Goal: Transaction & Acquisition: Purchase product/service

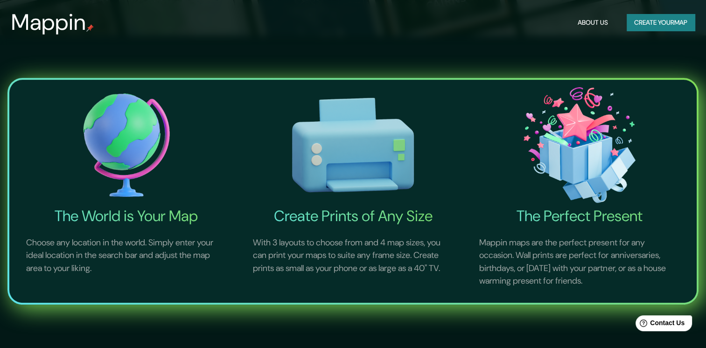
scroll to position [327, 0]
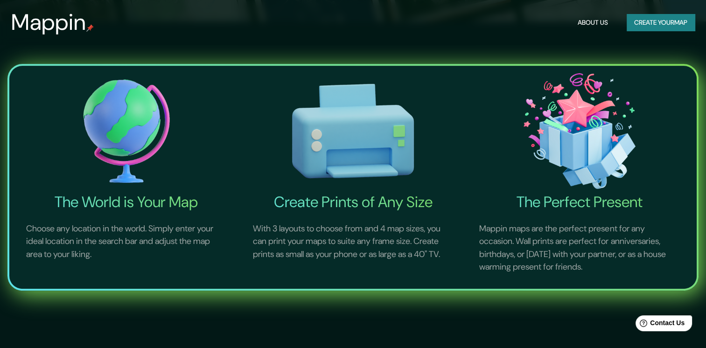
click at [129, 129] on img at bounding box center [126, 131] width 223 height 123
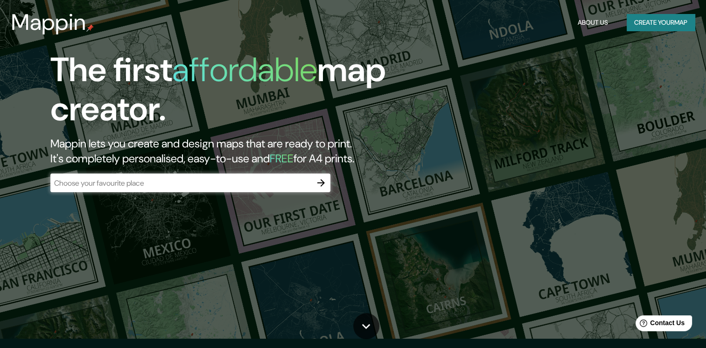
scroll to position [0, 0]
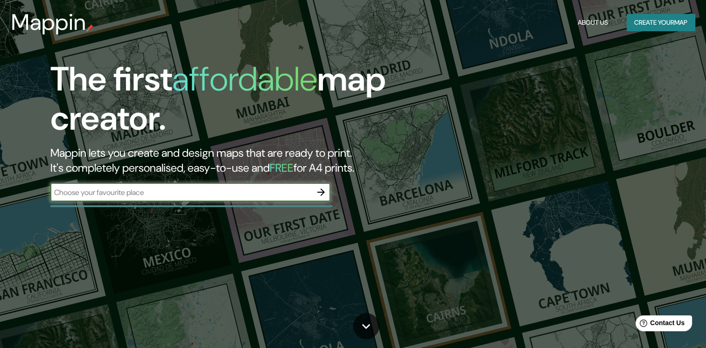
click at [288, 193] on input "text" at bounding box center [180, 192] width 261 height 11
type input "[GEOGRAPHIC_DATA]"
click at [320, 193] on icon "button" at bounding box center [321, 192] width 11 height 11
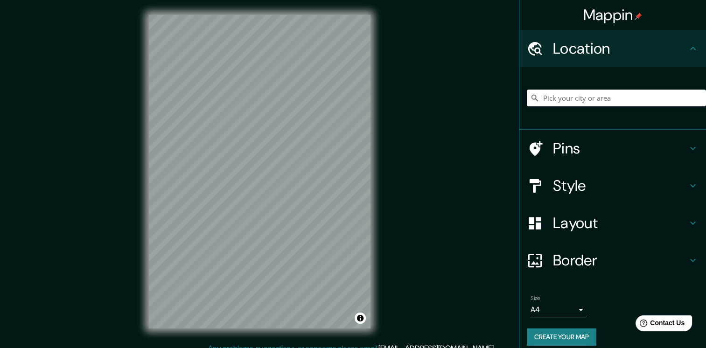
click at [553, 97] on input "Pick your city or area" at bounding box center [616, 98] width 179 height 17
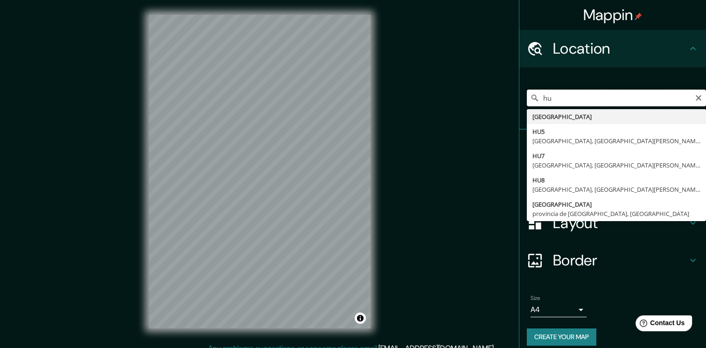
type input "h"
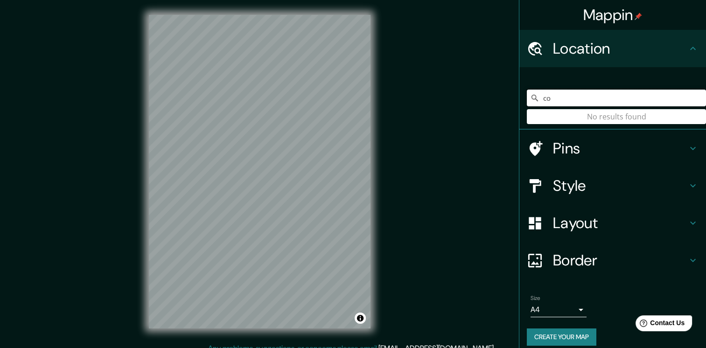
type input "c"
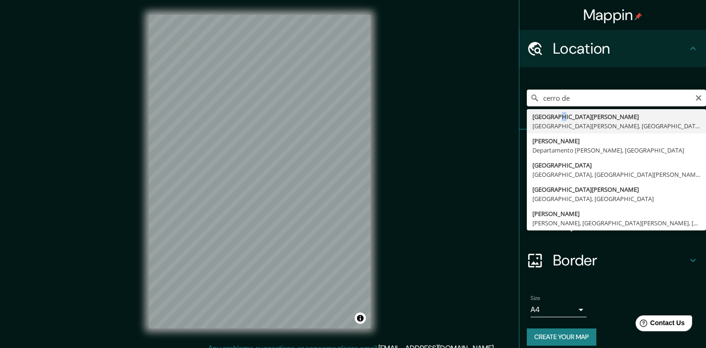
type input "[GEOGRAPHIC_DATA][PERSON_NAME], [GEOGRAPHIC_DATA][PERSON_NAME], [GEOGRAPHIC_DAT…"
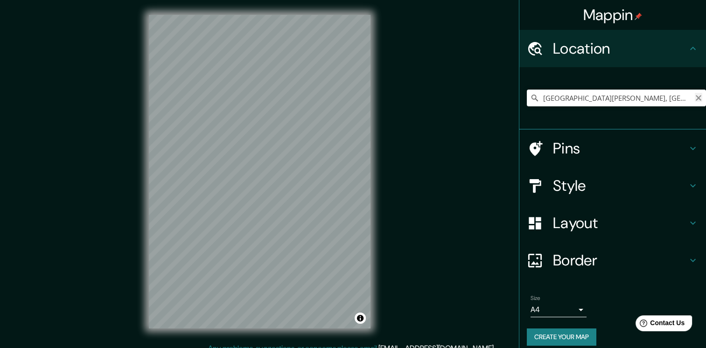
click at [695, 98] on icon "Clear" at bounding box center [698, 97] width 7 height 7
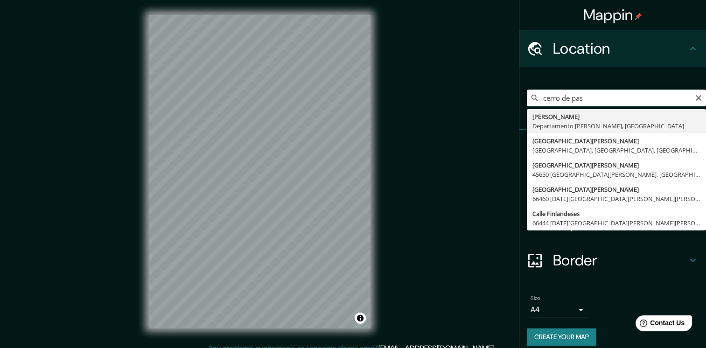
type input "[PERSON_NAME], [GEOGRAPHIC_DATA][PERSON_NAME], [GEOGRAPHIC_DATA]"
